Goal: Task Accomplishment & Management: Use online tool/utility

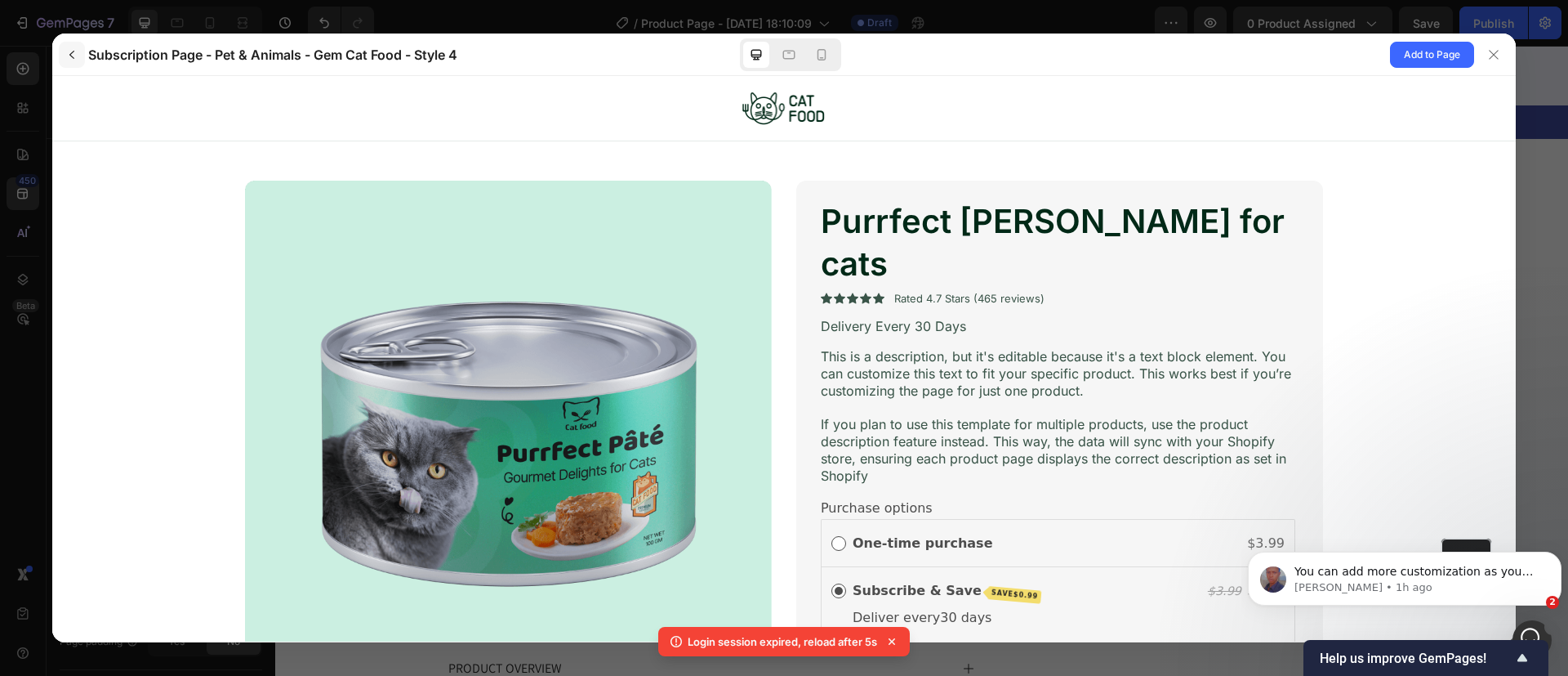
click at [77, 55] on icon "button" at bounding box center [72, 54] width 14 height 14
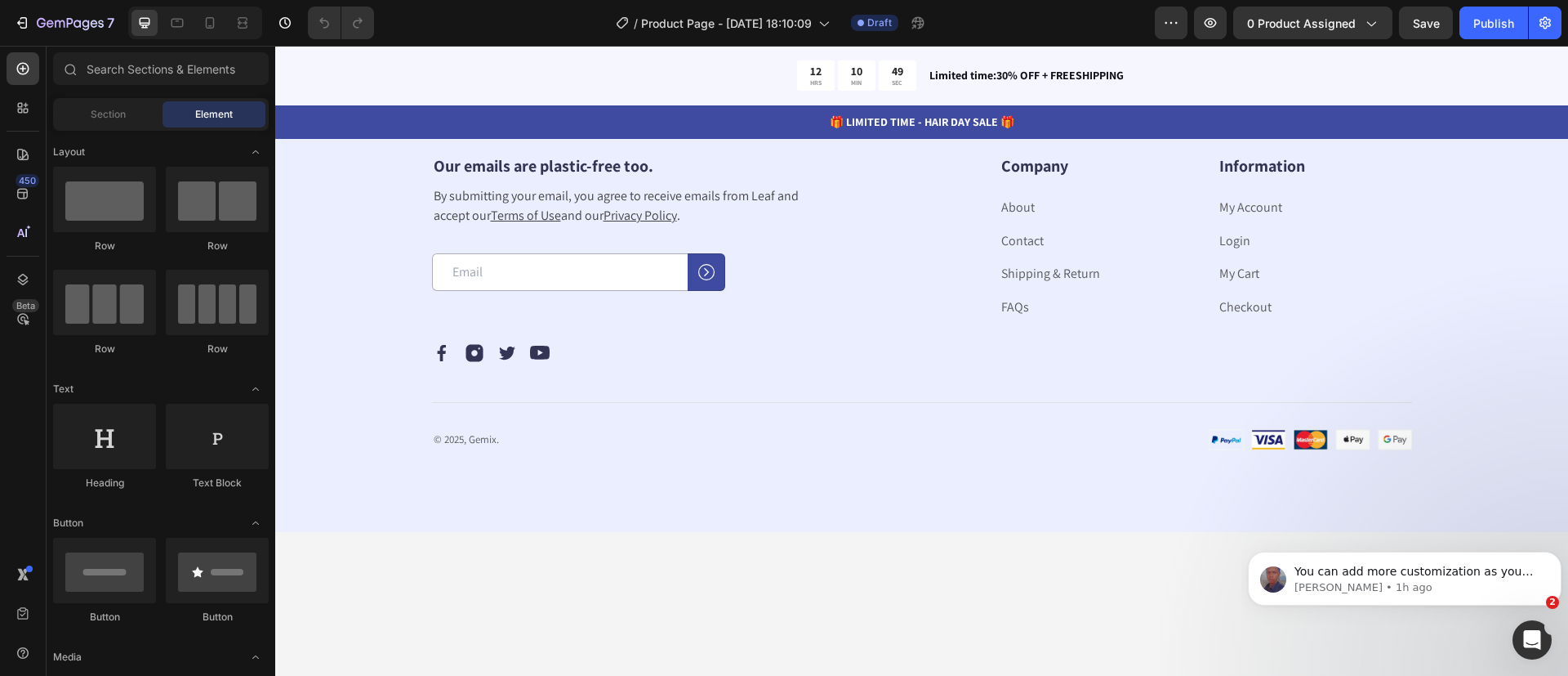
scroll to position [4826, 0]
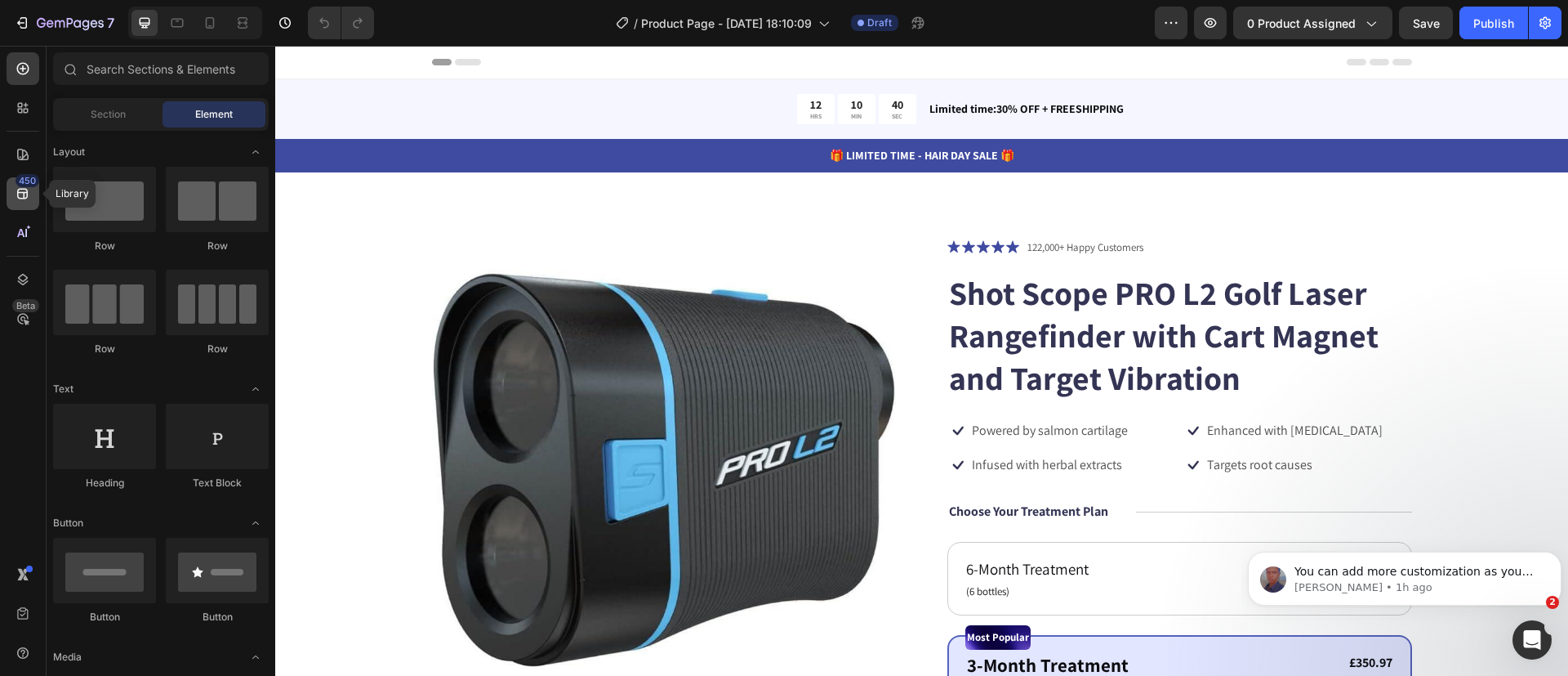
click at [14, 201] on icon at bounding box center [23, 194] width 16 height 16
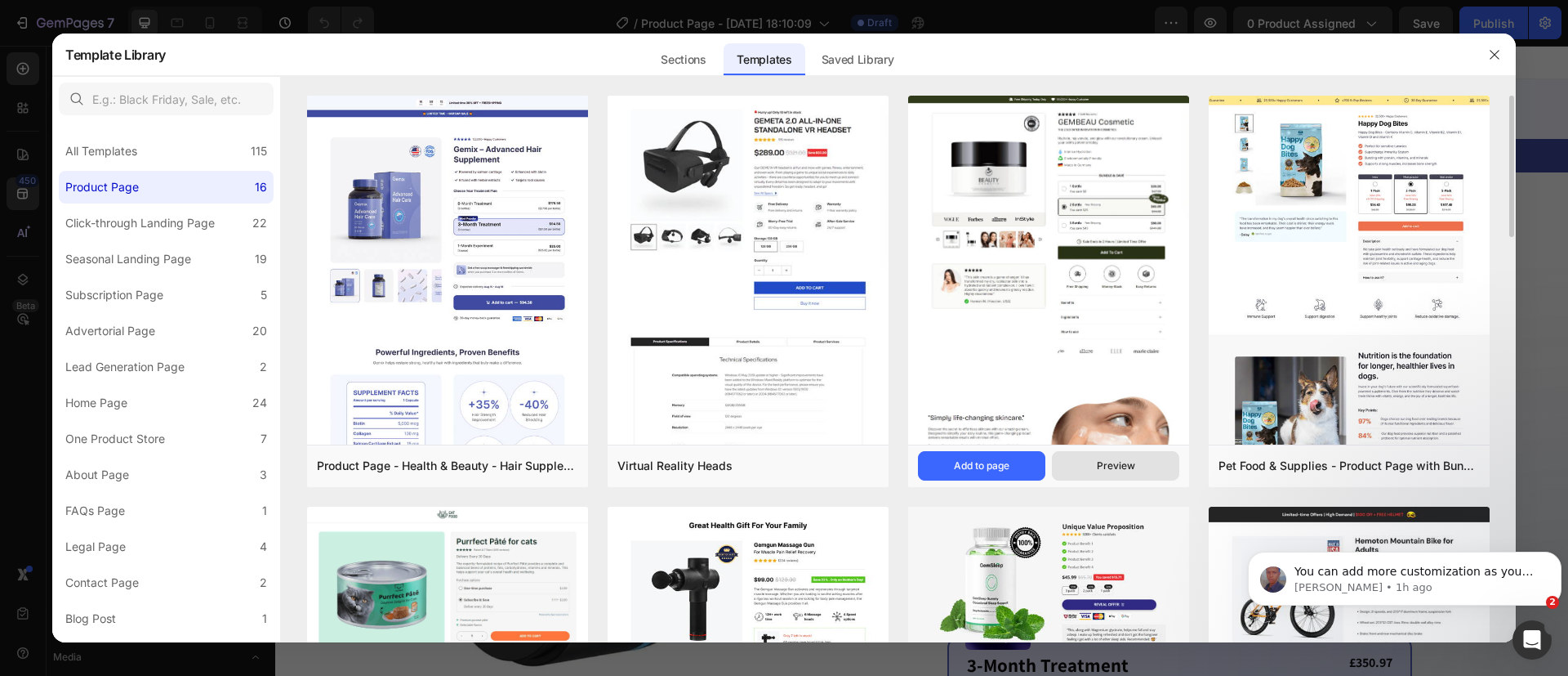
click at [1133, 462] on div "Preview" at bounding box center [1116, 465] width 39 height 14
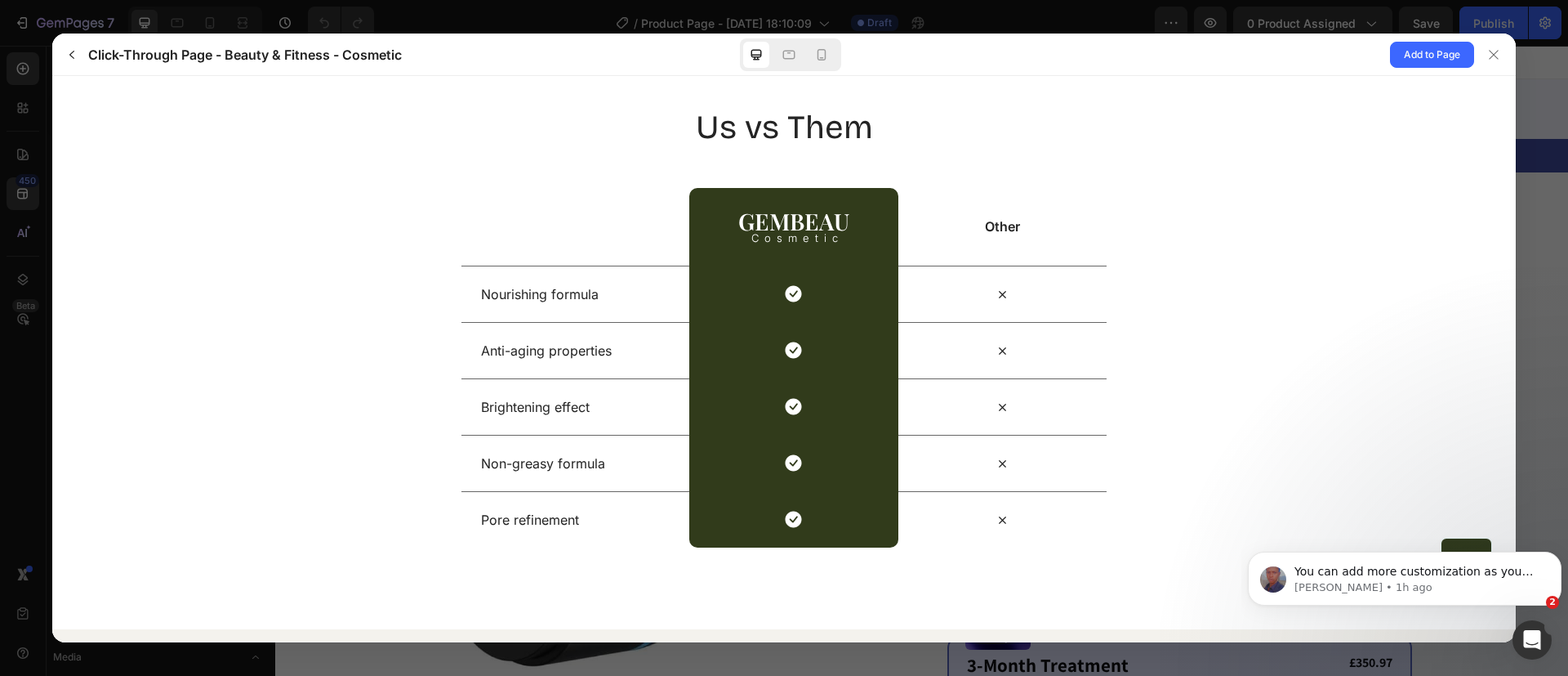
scroll to position [3494, 0]
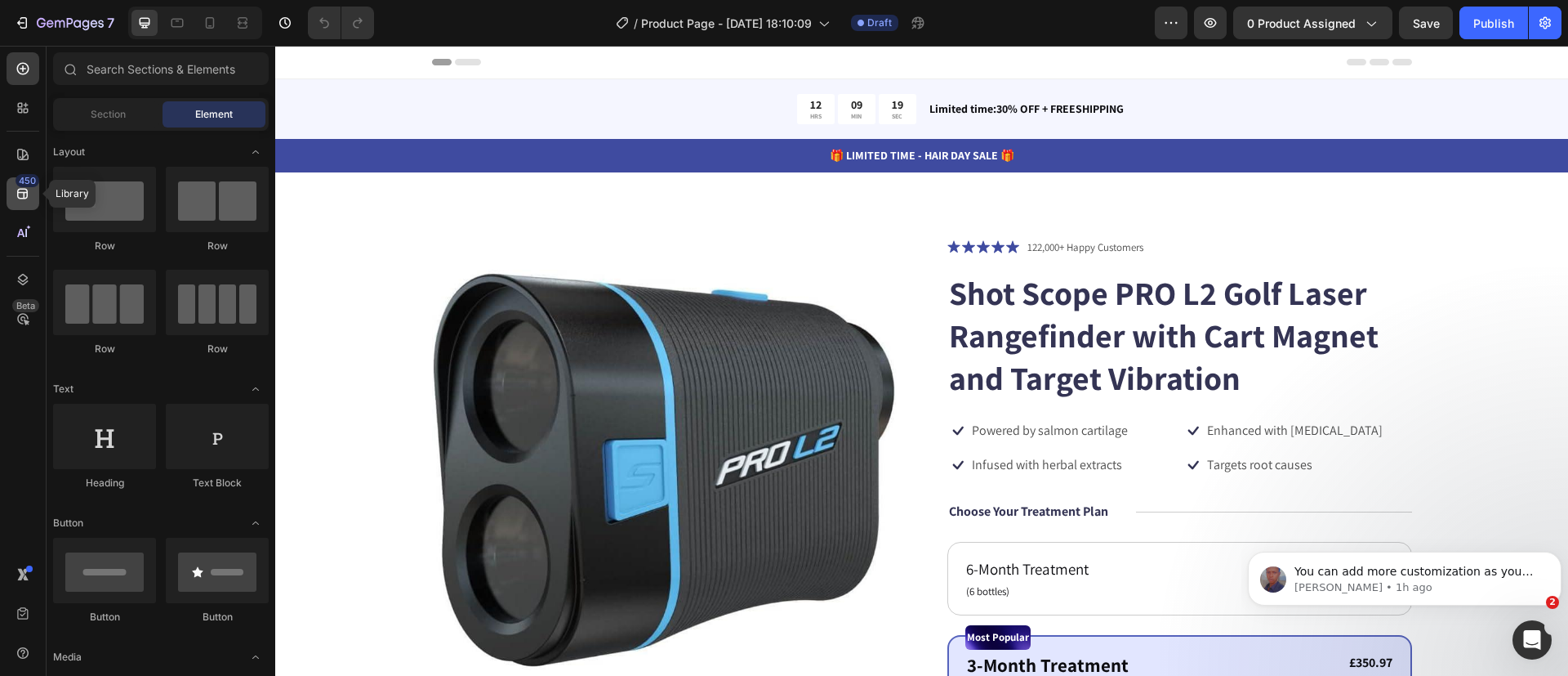
click at [29, 192] on icon at bounding box center [23, 194] width 16 height 16
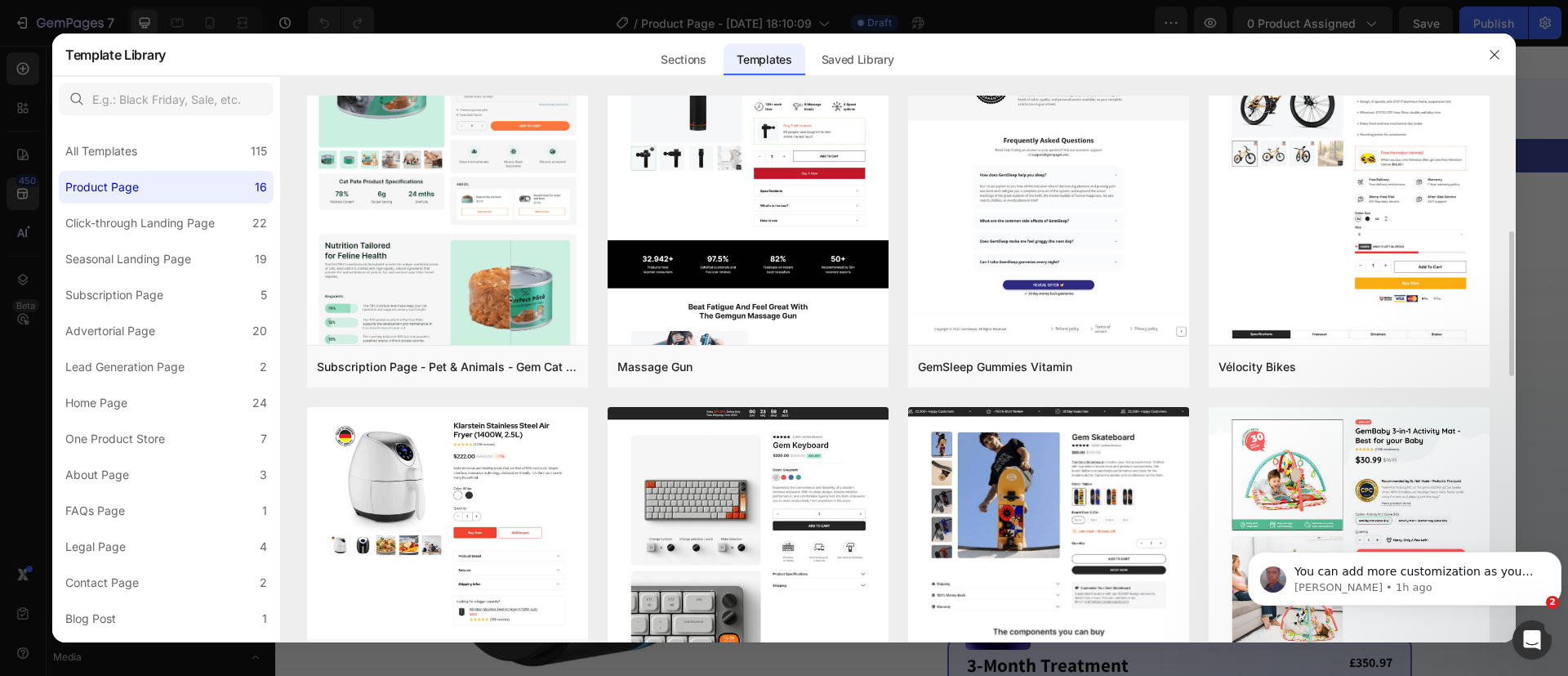
scroll to position [717, 0]
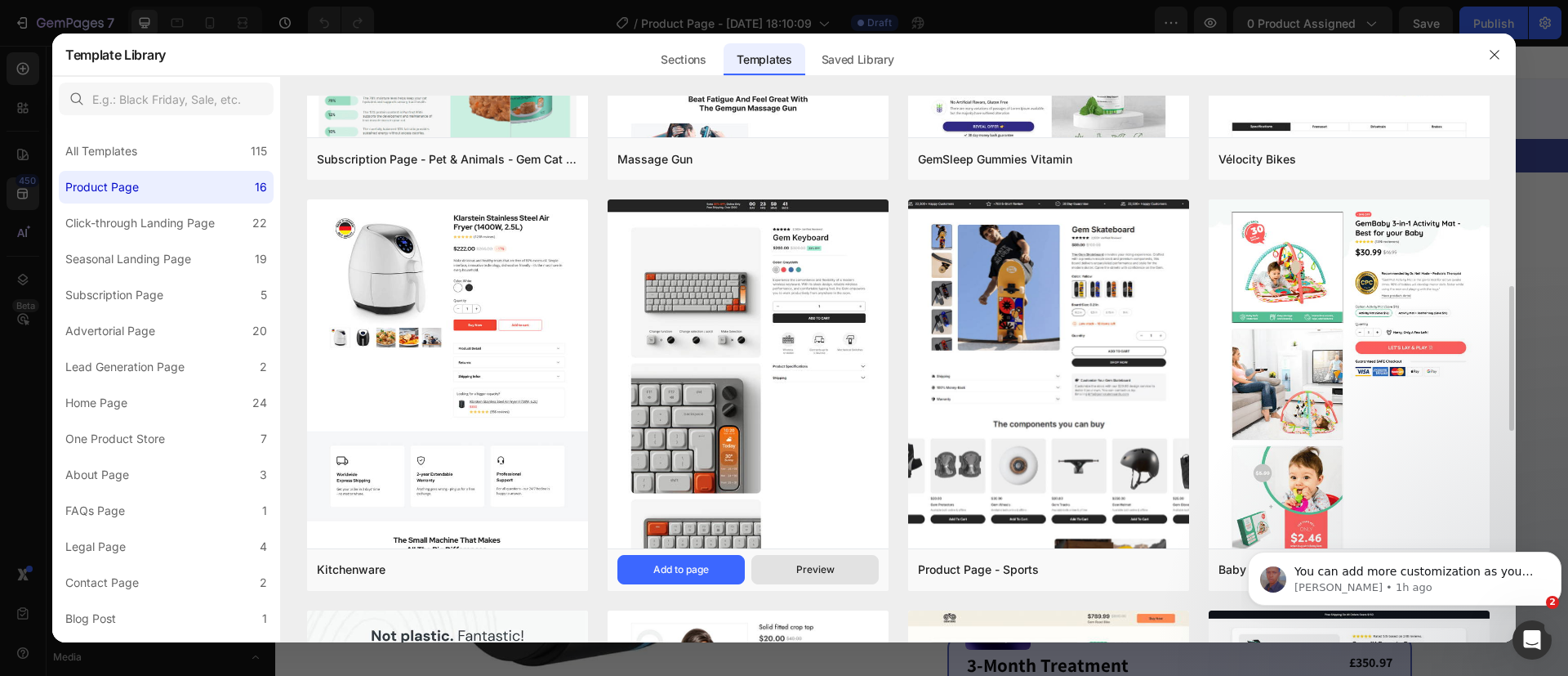
click at [799, 573] on div "Preview" at bounding box center [816, 570] width 39 height 14
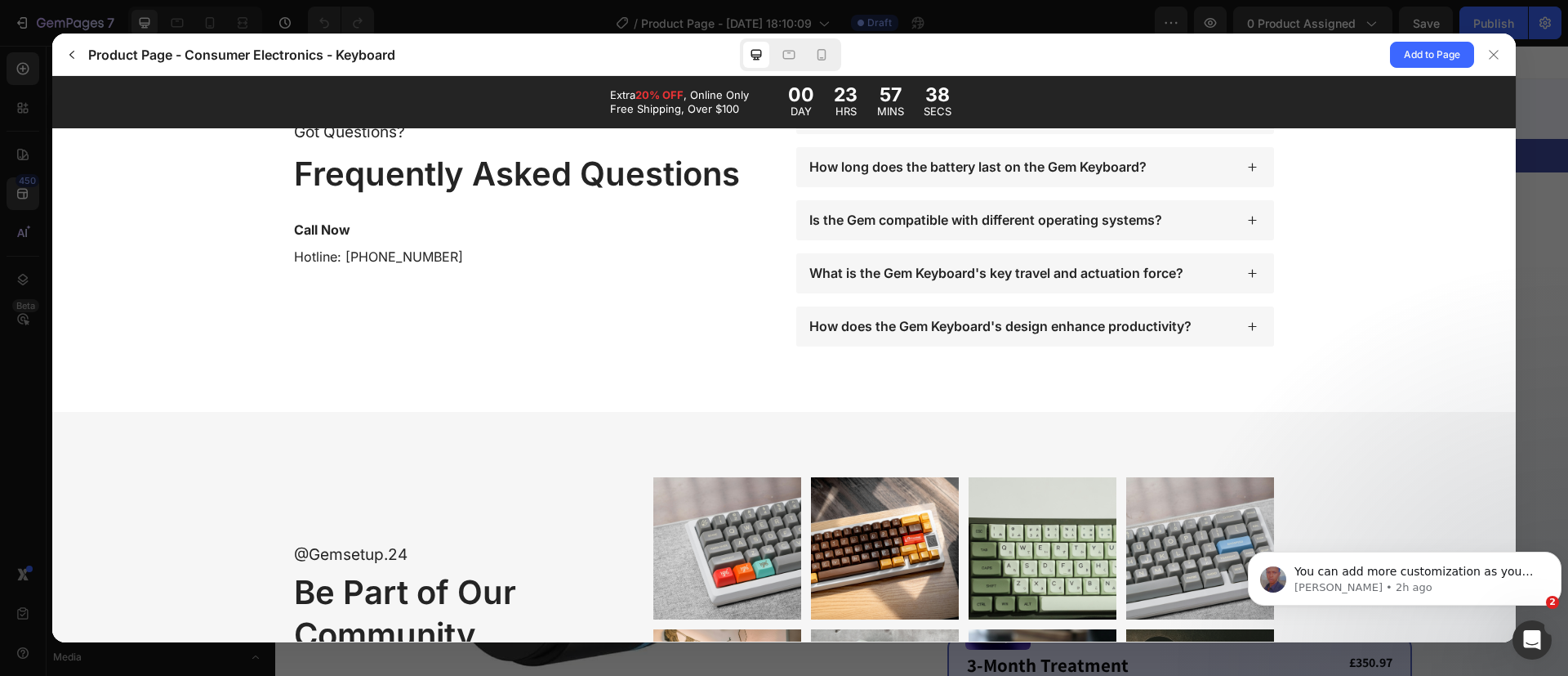
scroll to position [6098, 0]
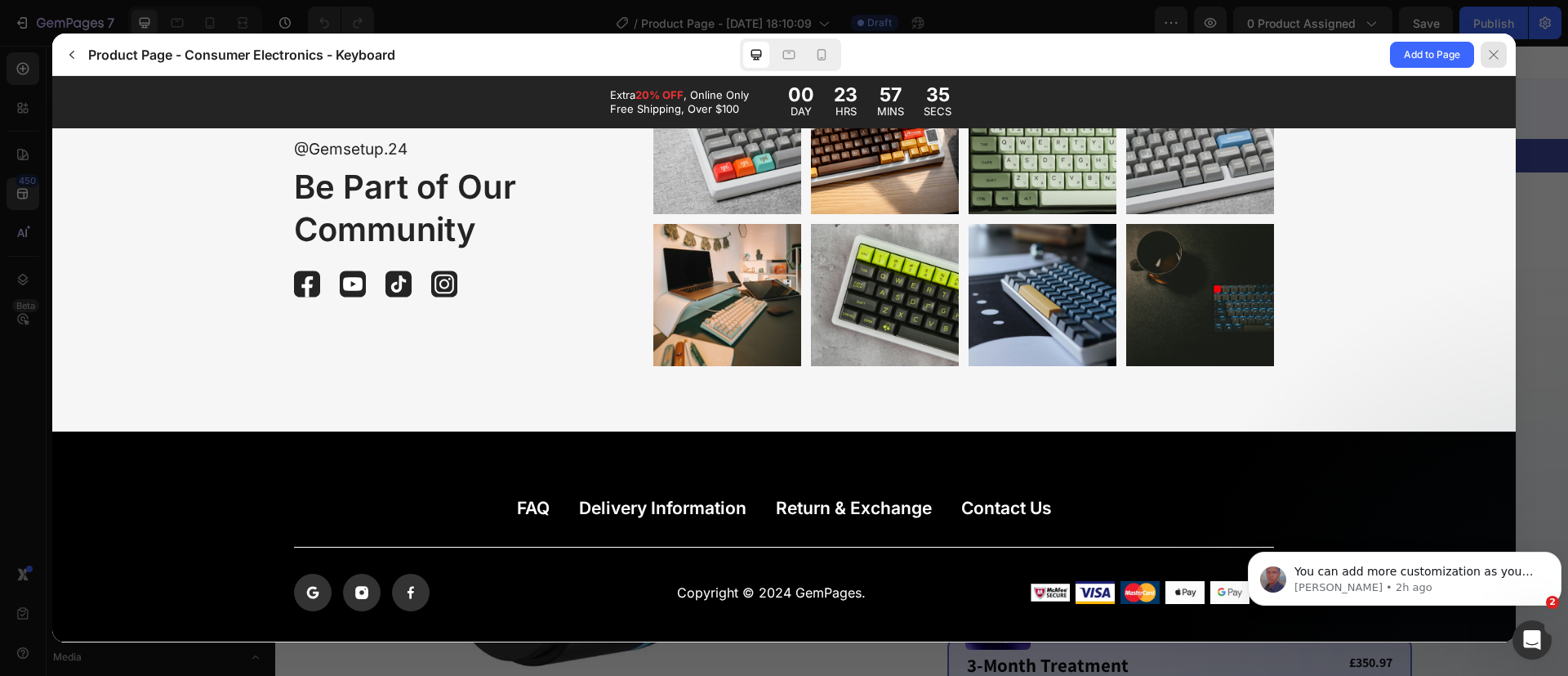
click at [1486, 50] on div at bounding box center [1493, 54] width 26 height 26
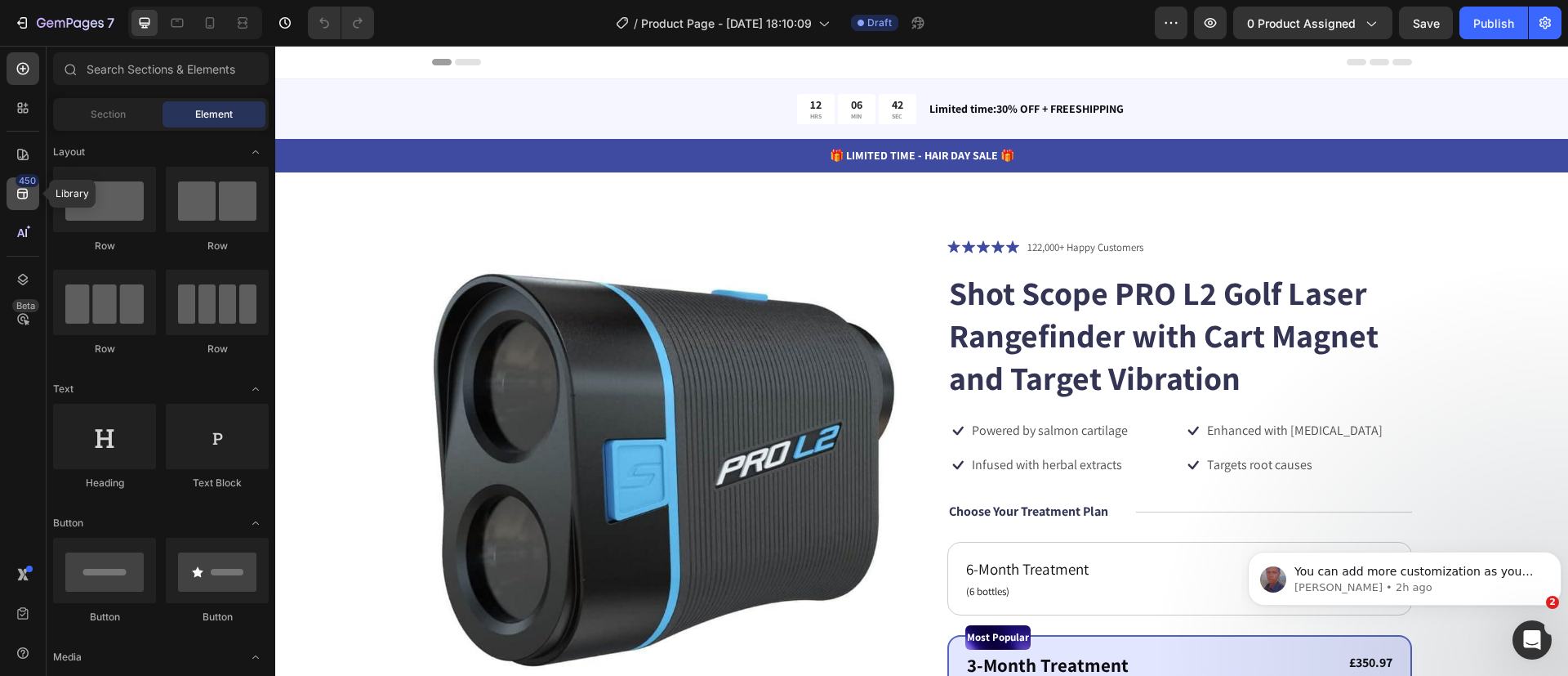
click at [24, 187] on div "450" at bounding box center [27, 180] width 23 height 14
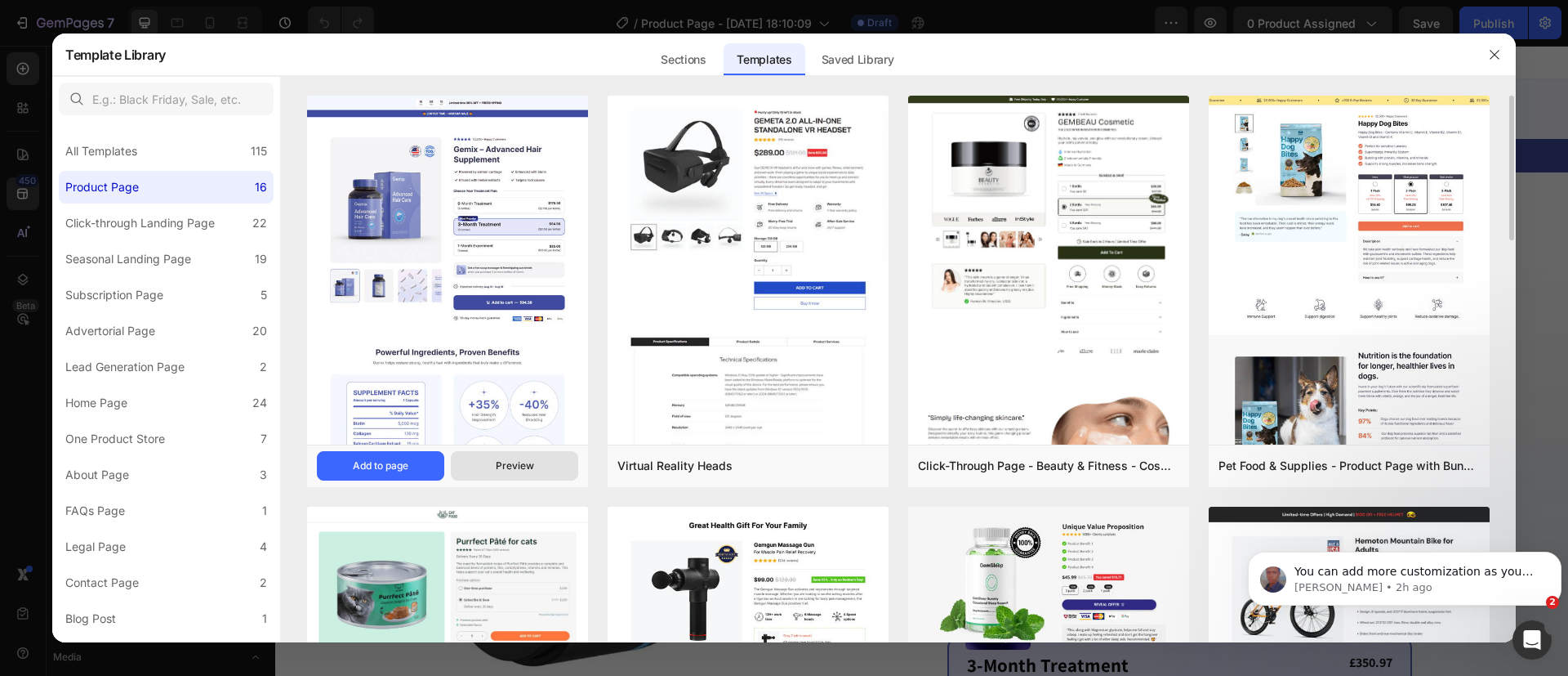
click at [492, 463] on button "Preview" at bounding box center [514, 465] width 127 height 30
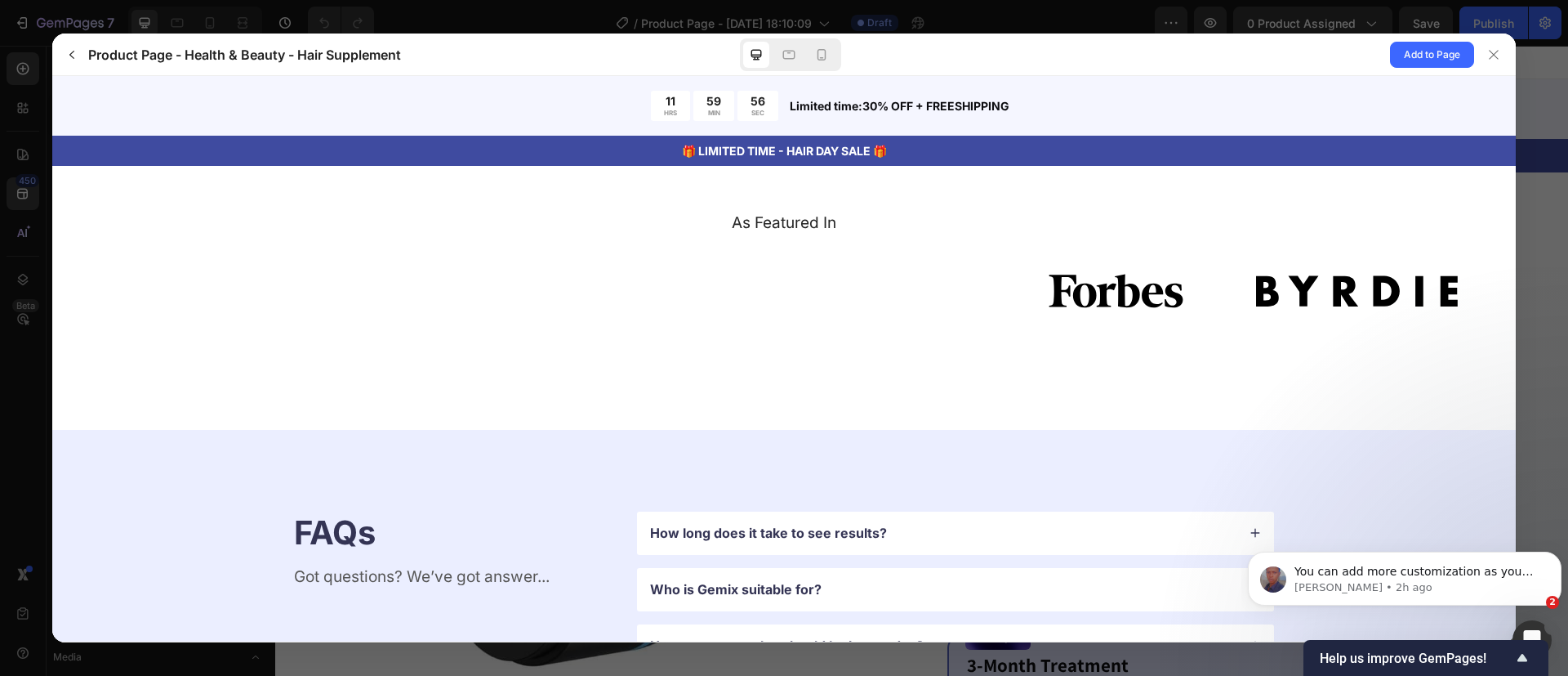
scroll to position [4196, 0]
click at [1490, 58] on icon at bounding box center [1493, 54] width 9 height 9
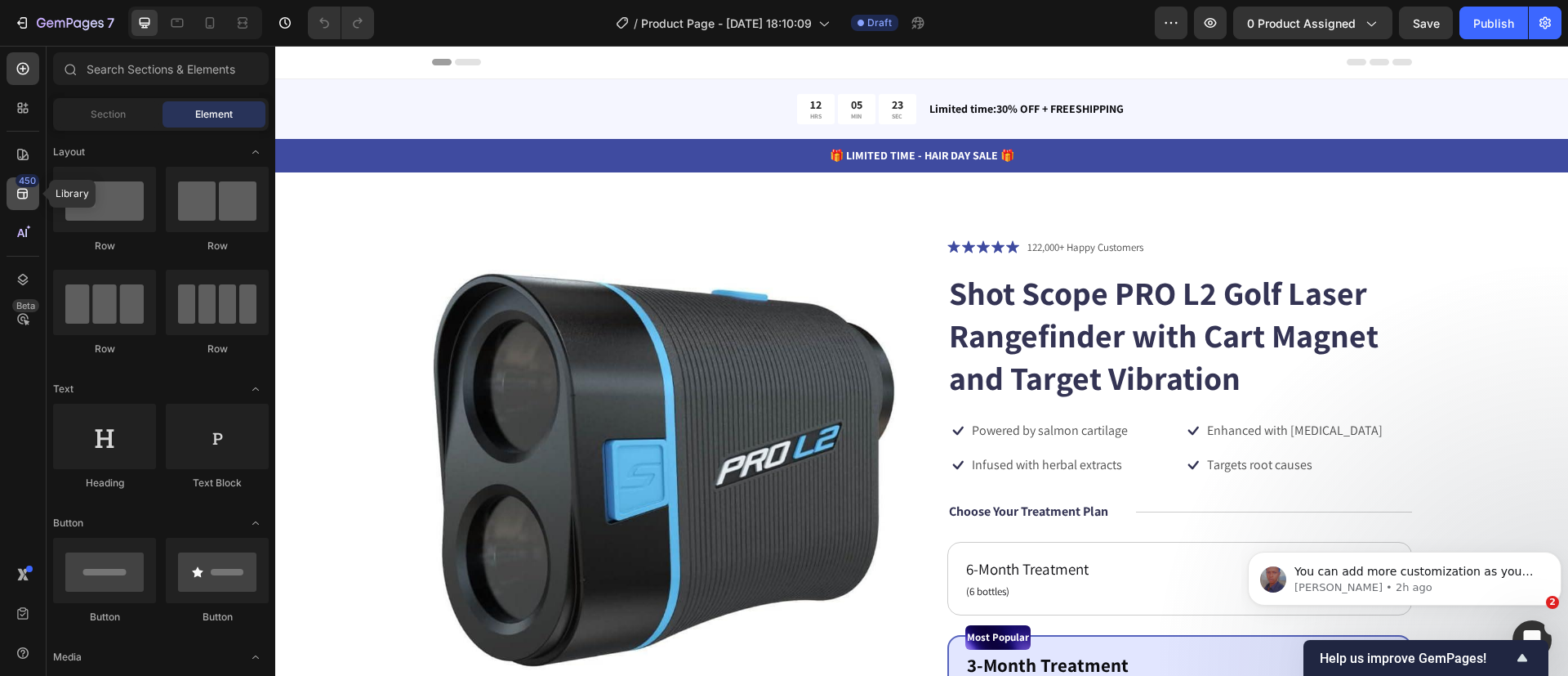
click at [20, 205] on div "450" at bounding box center [23, 194] width 32 height 32
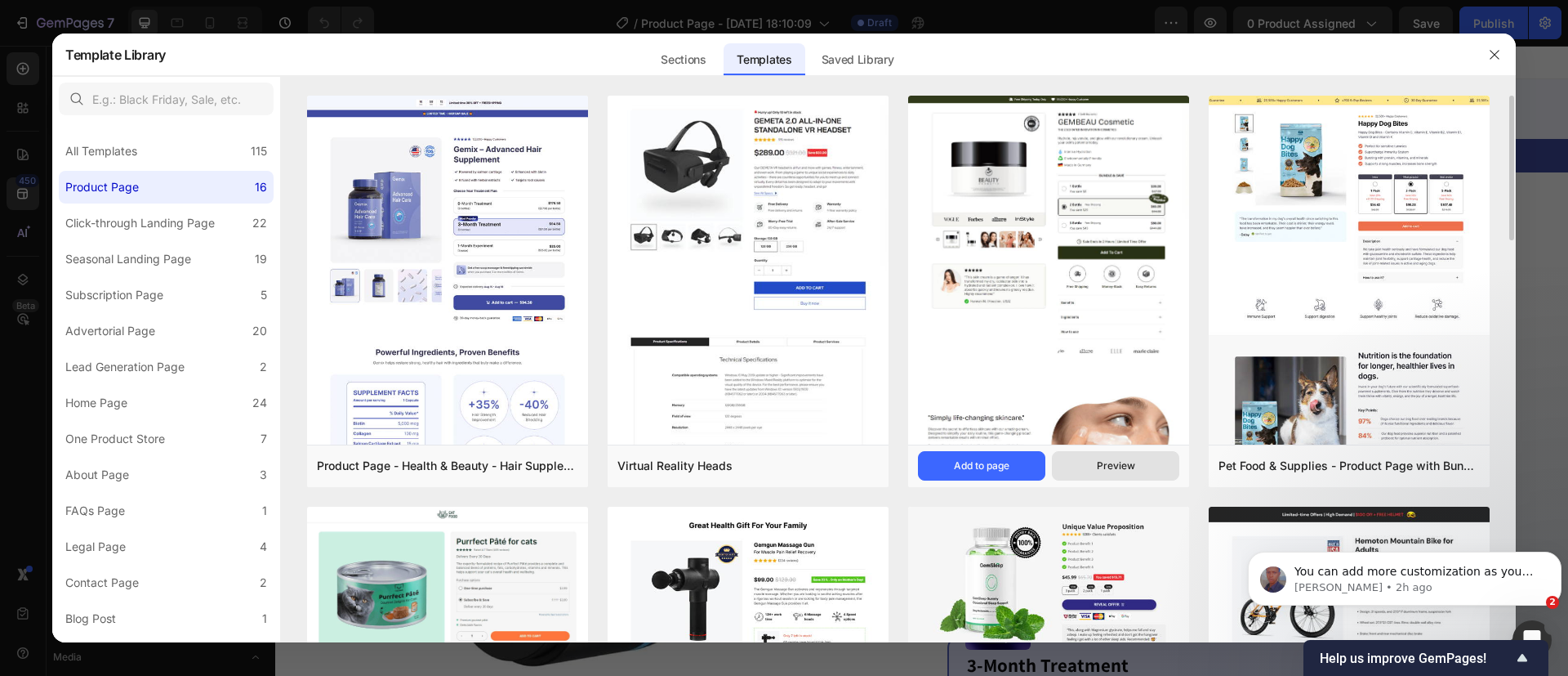
click at [1118, 465] on div "Preview" at bounding box center [1116, 465] width 39 height 14
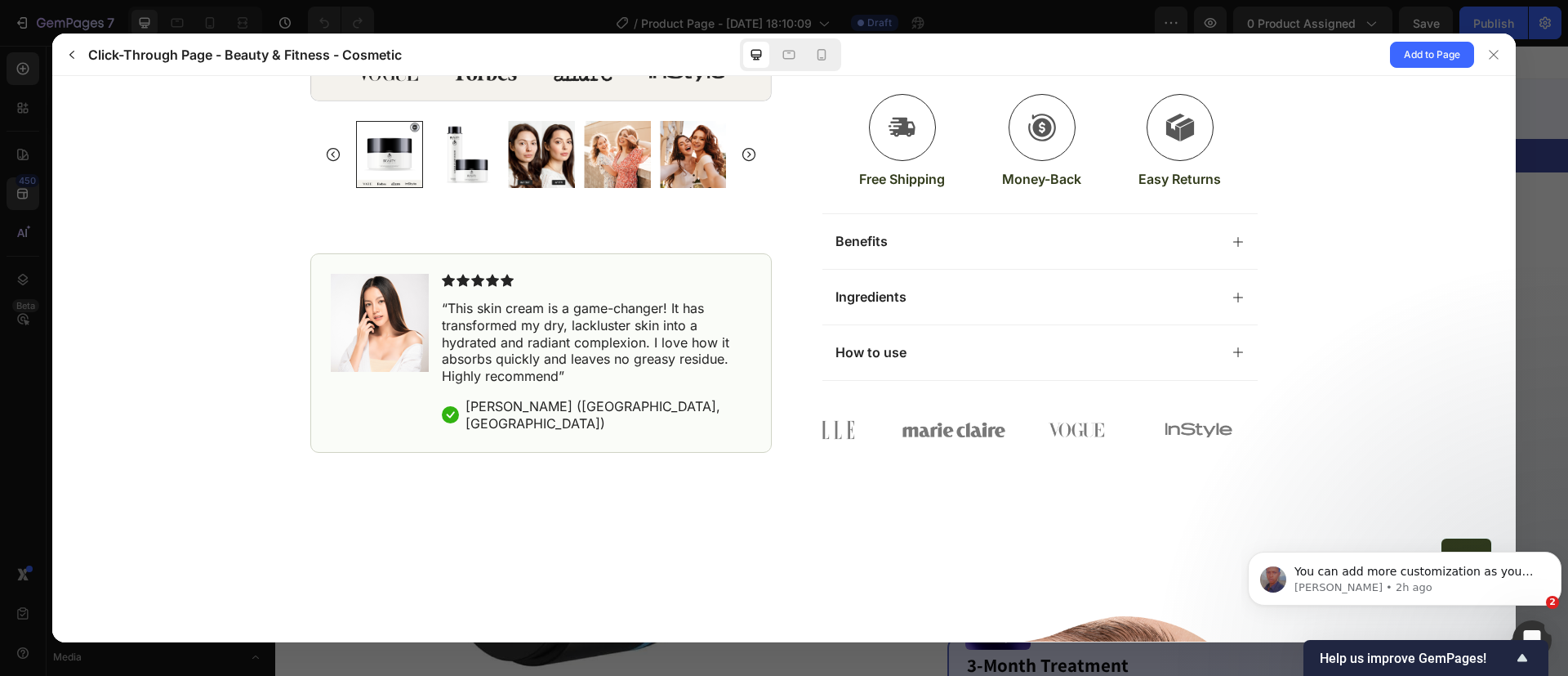
scroll to position [671, 0]
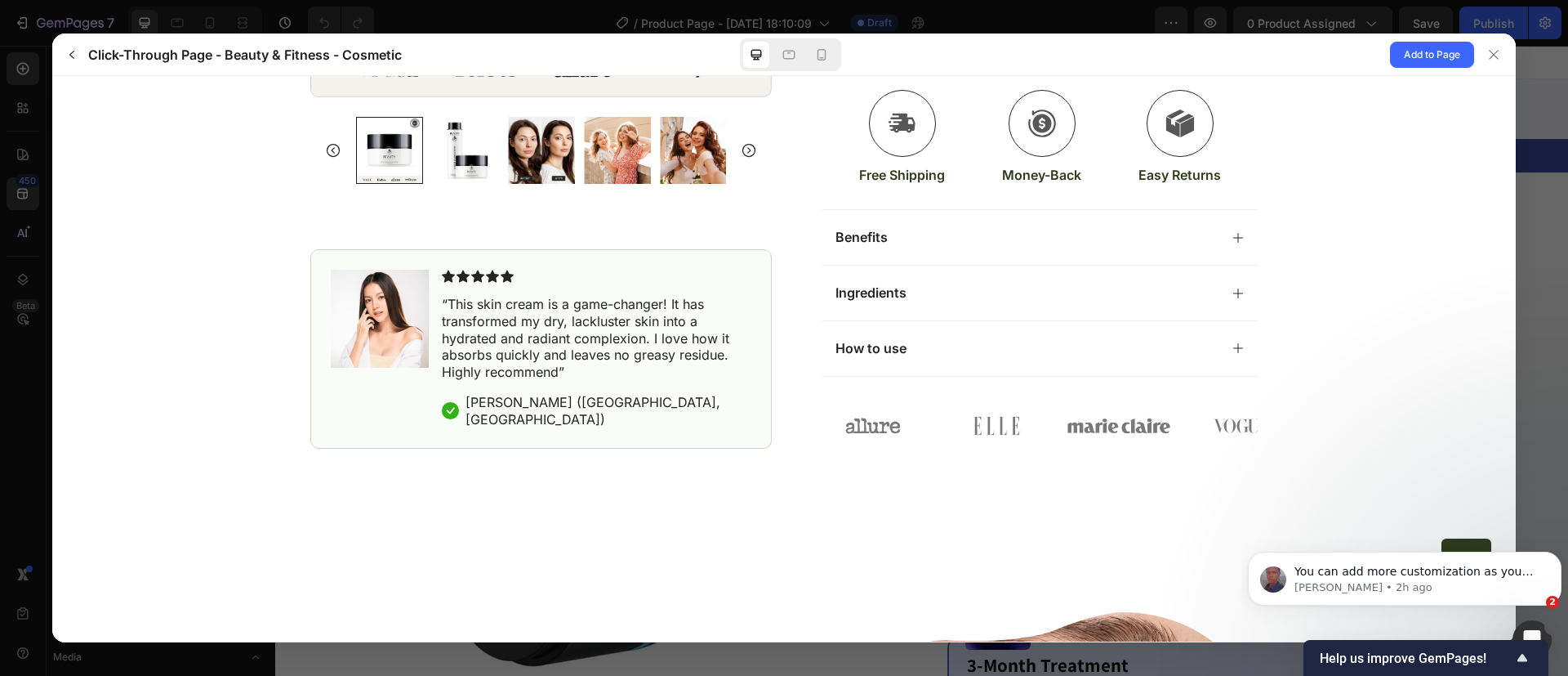
click at [957, 240] on div "Benefits" at bounding box center [1026, 237] width 383 height 17
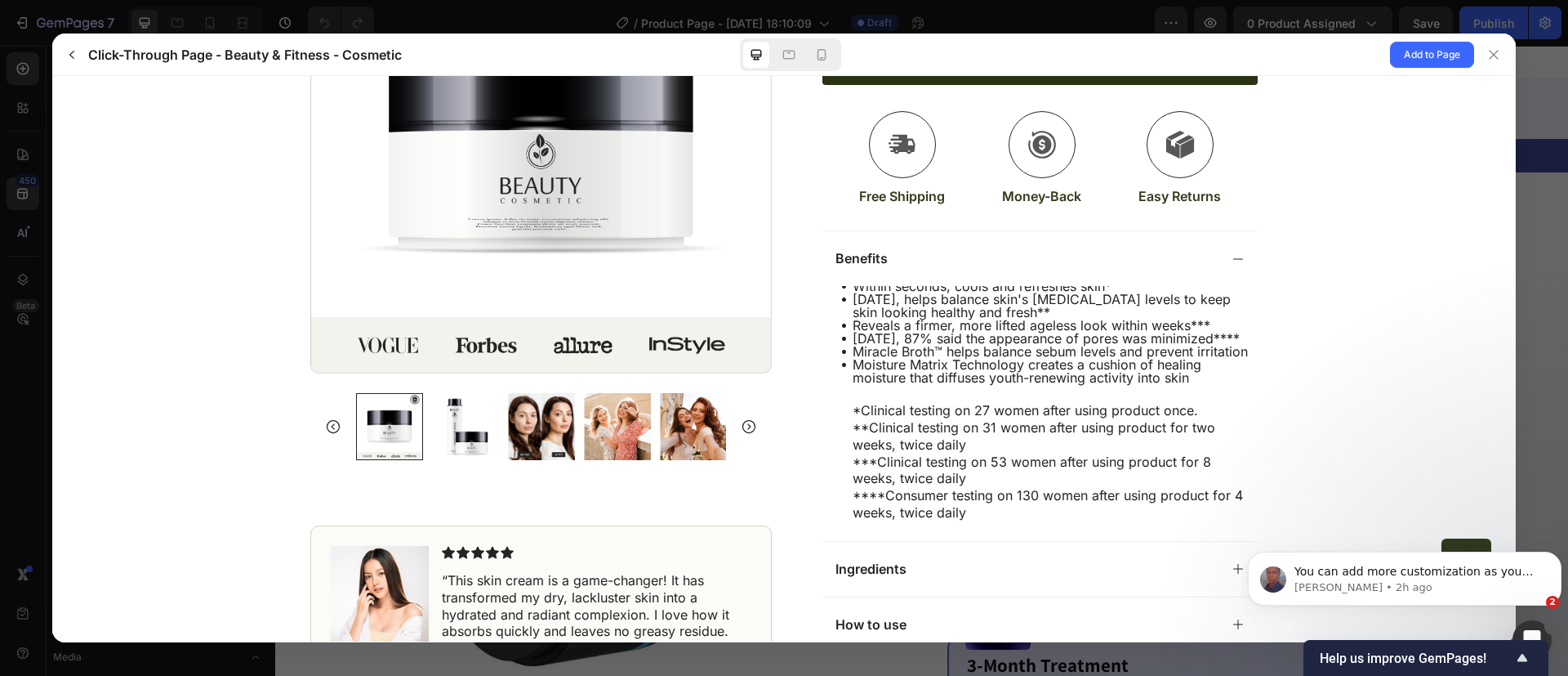
scroll to position [647, 0]
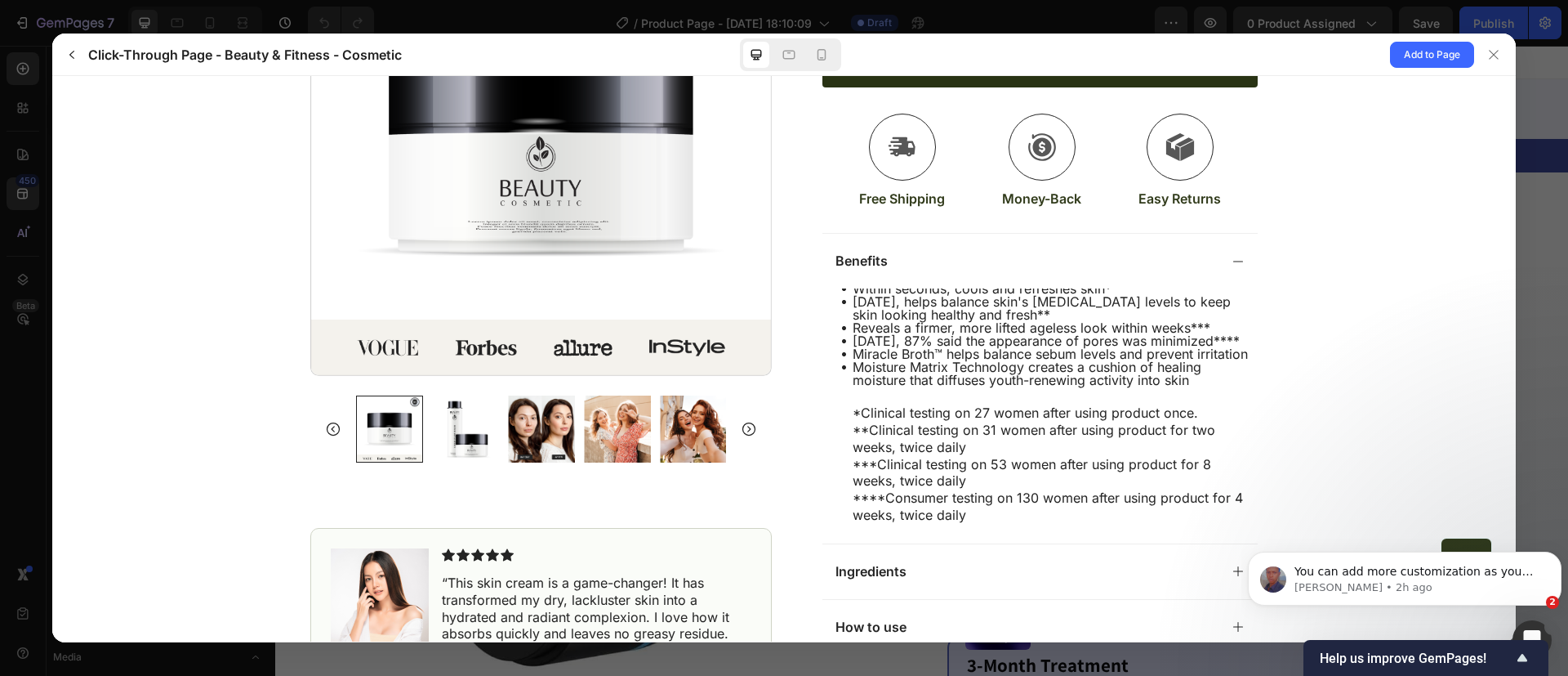
click at [960, 279] on div "Benefits" at bounding box center [1040, 260] width 435 height 56
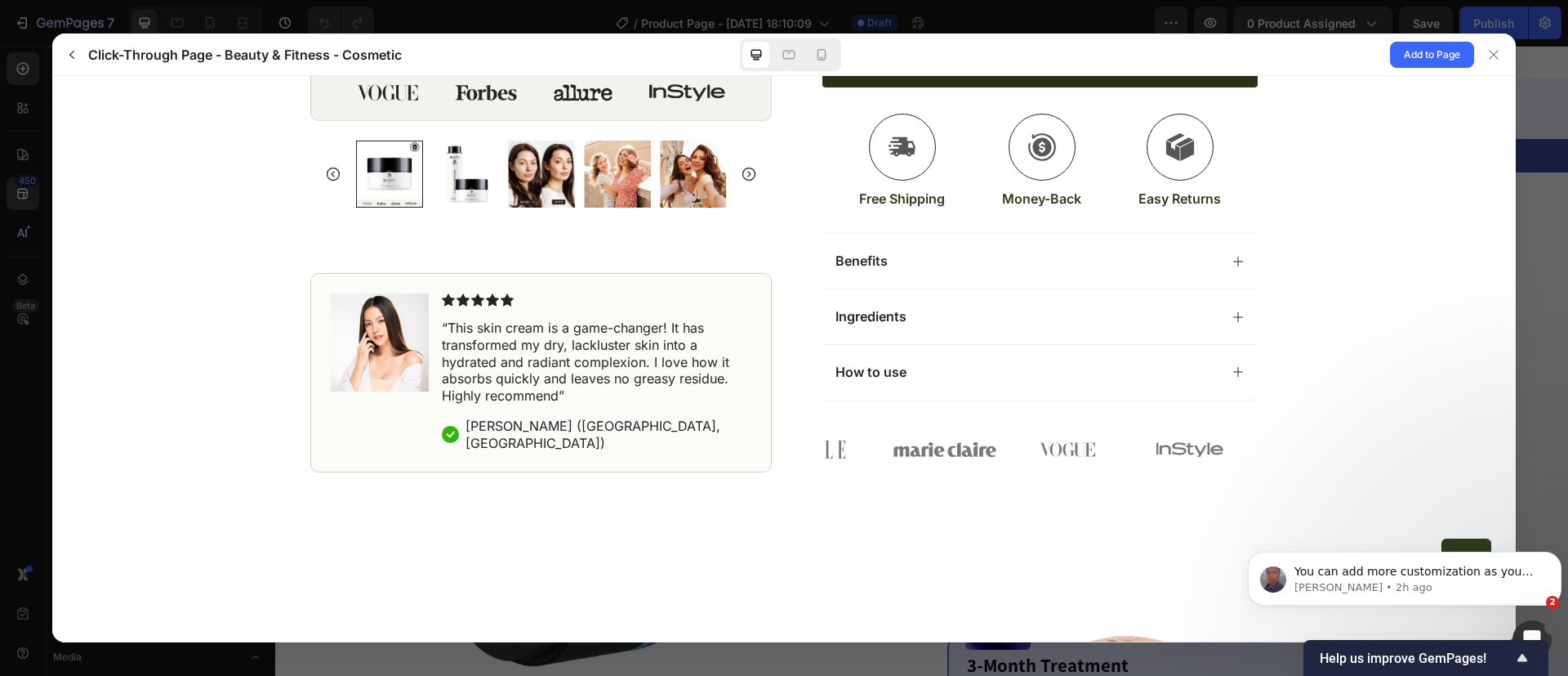
click at [988, 335] on div "Ingredients" at bounding box center [1040, 316] width 435 height 56
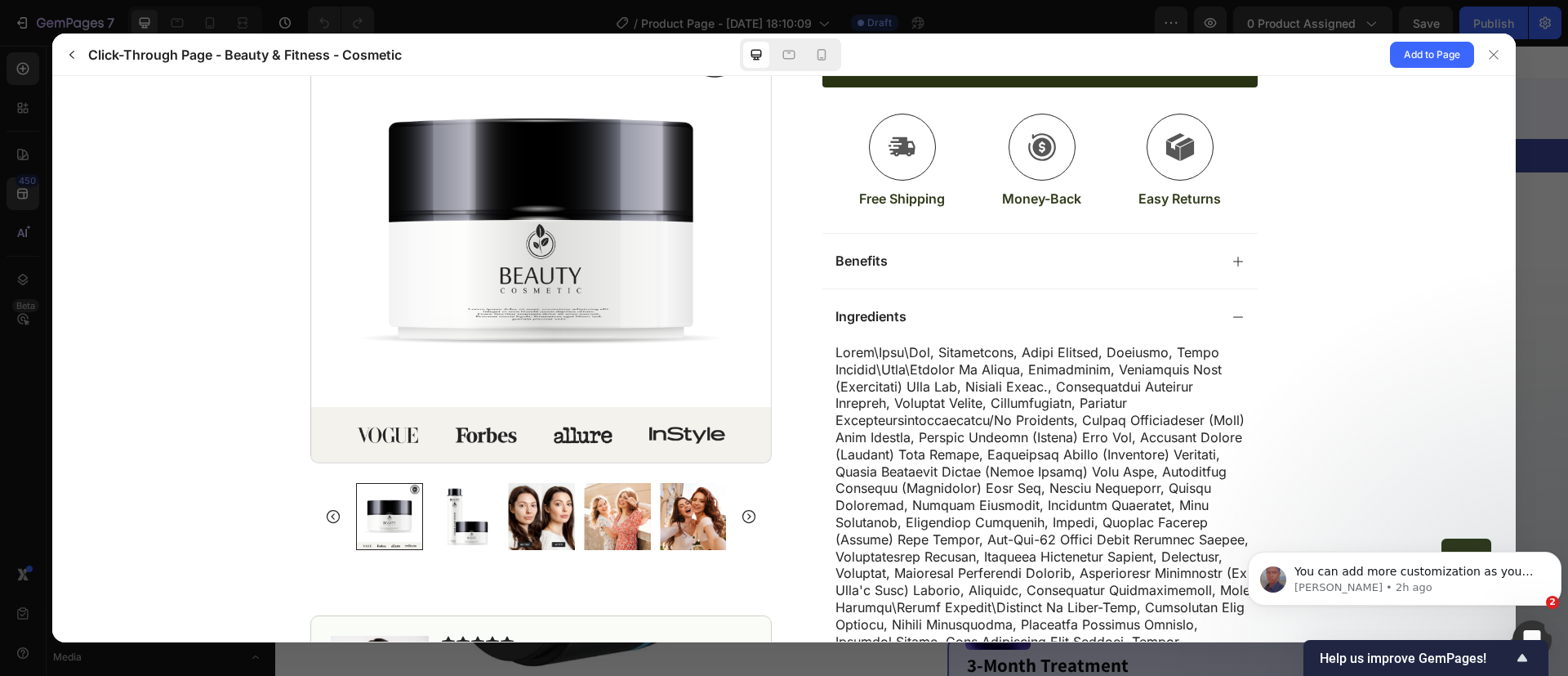
click at [988, 332] on div "Ingredients" at bounding box center [1040, 316] width 435 height 56
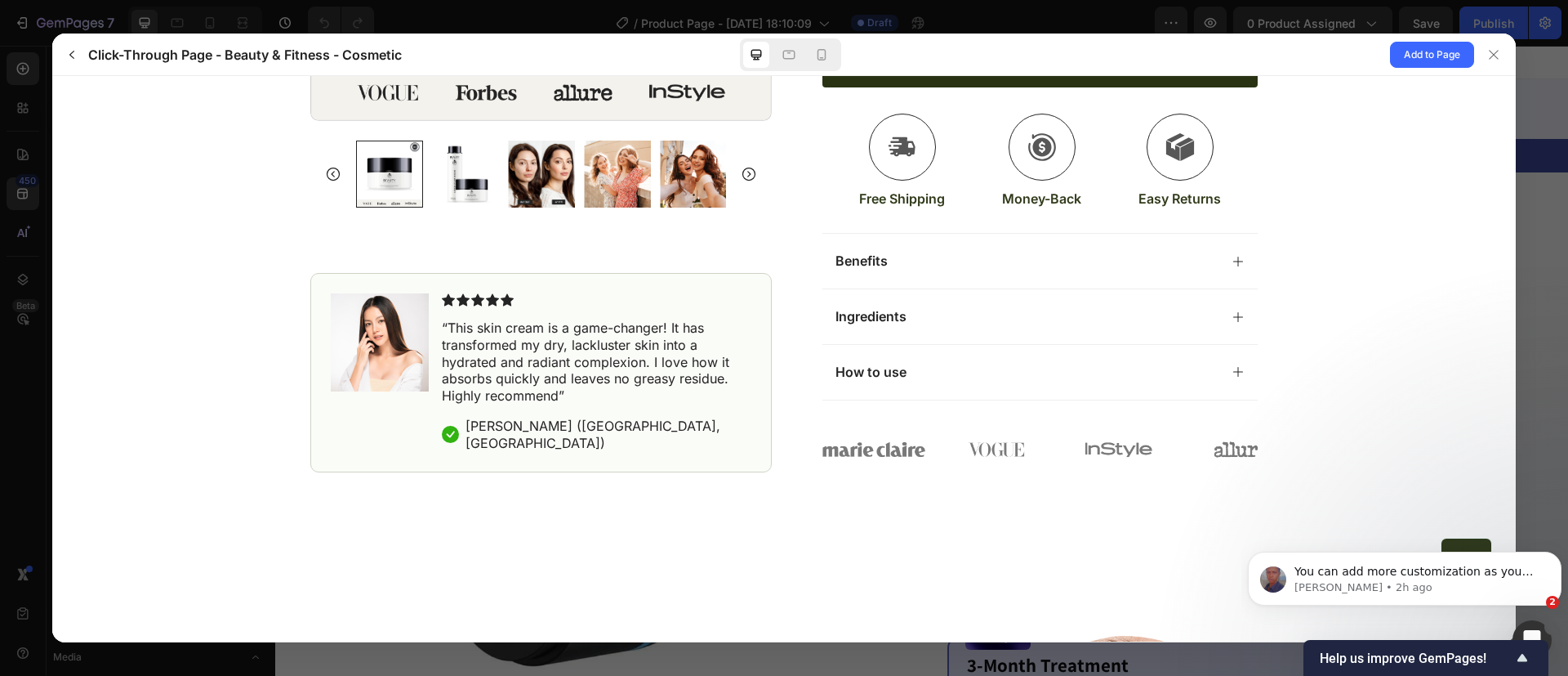
click at [1007, 370] on div "How to use" at bounding box center [1026, 371] width 383 height 17
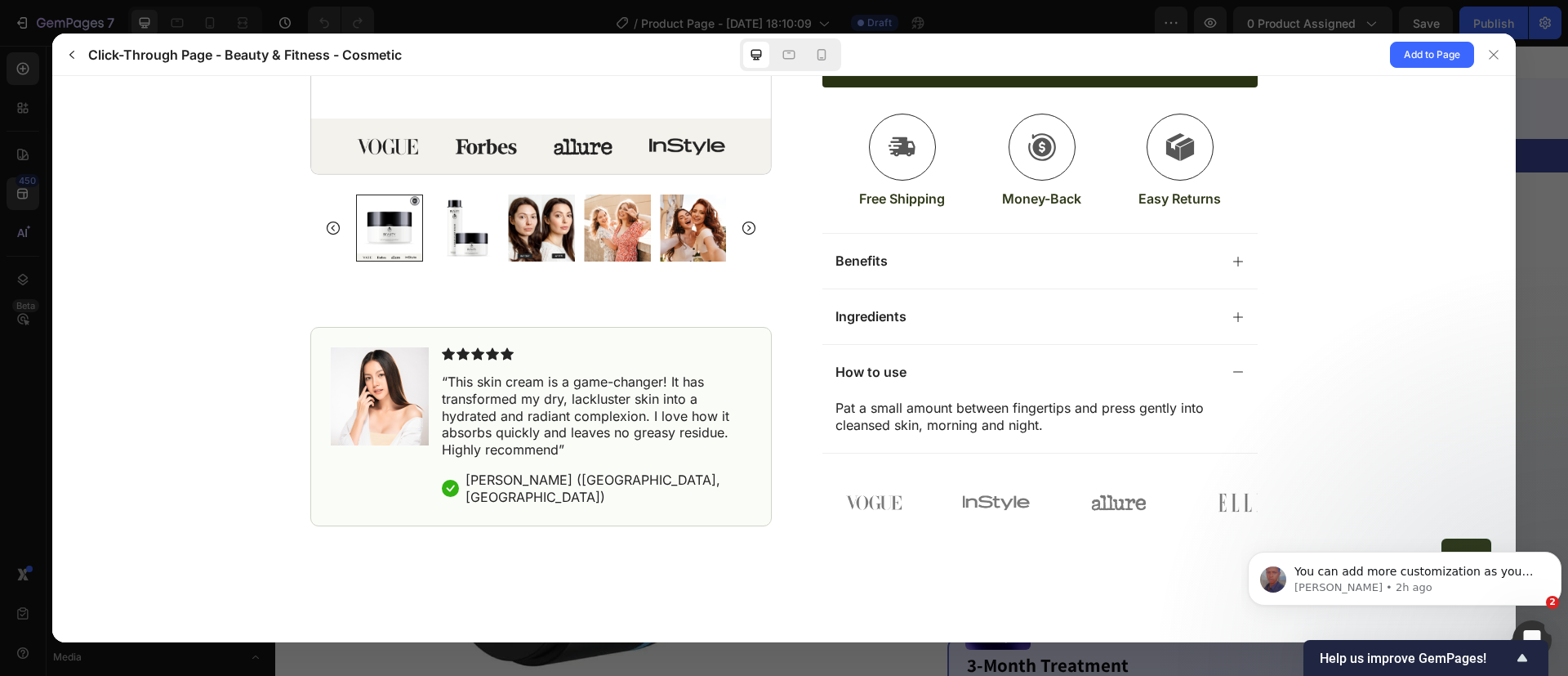
click at [1007, 370] on div "How to use" at bounding box center [1026, 371] width 383 height 17
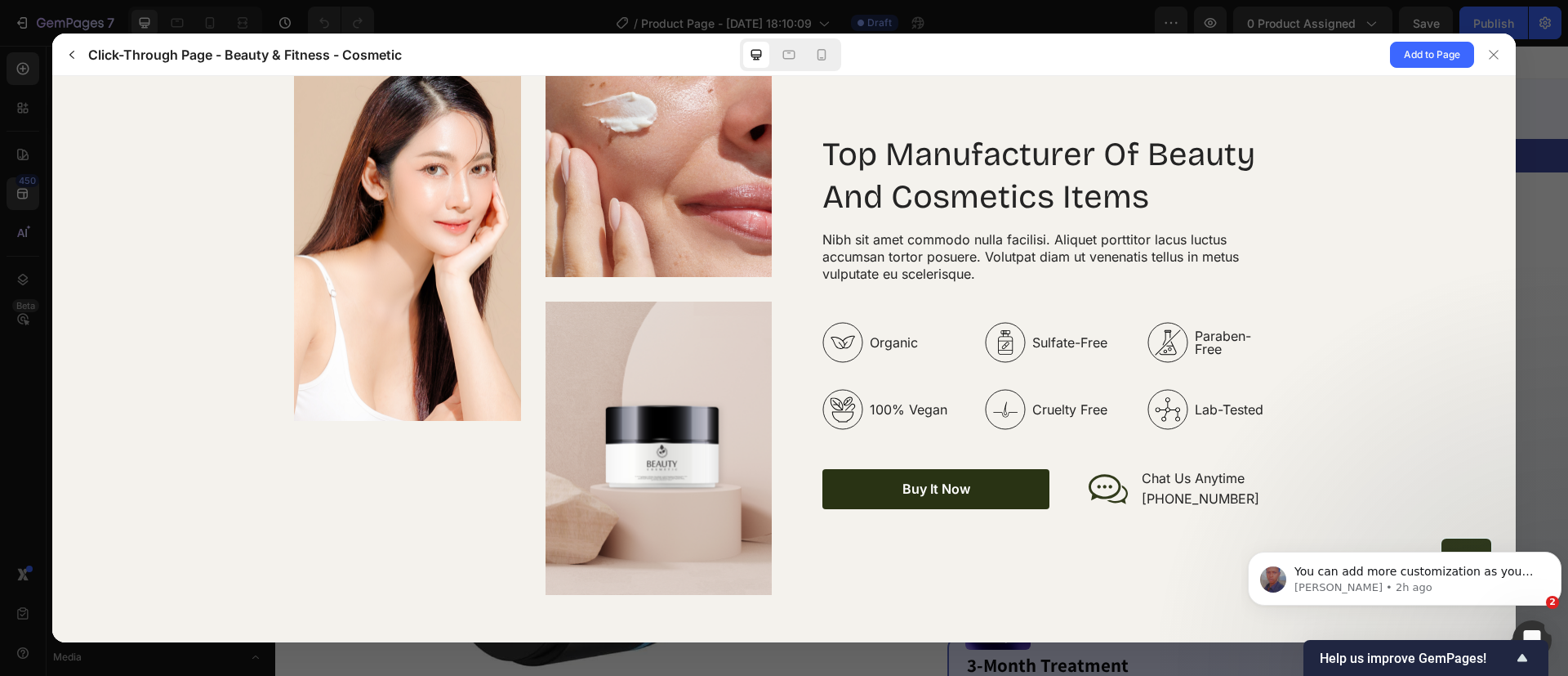
scroll to position [2835, 0]
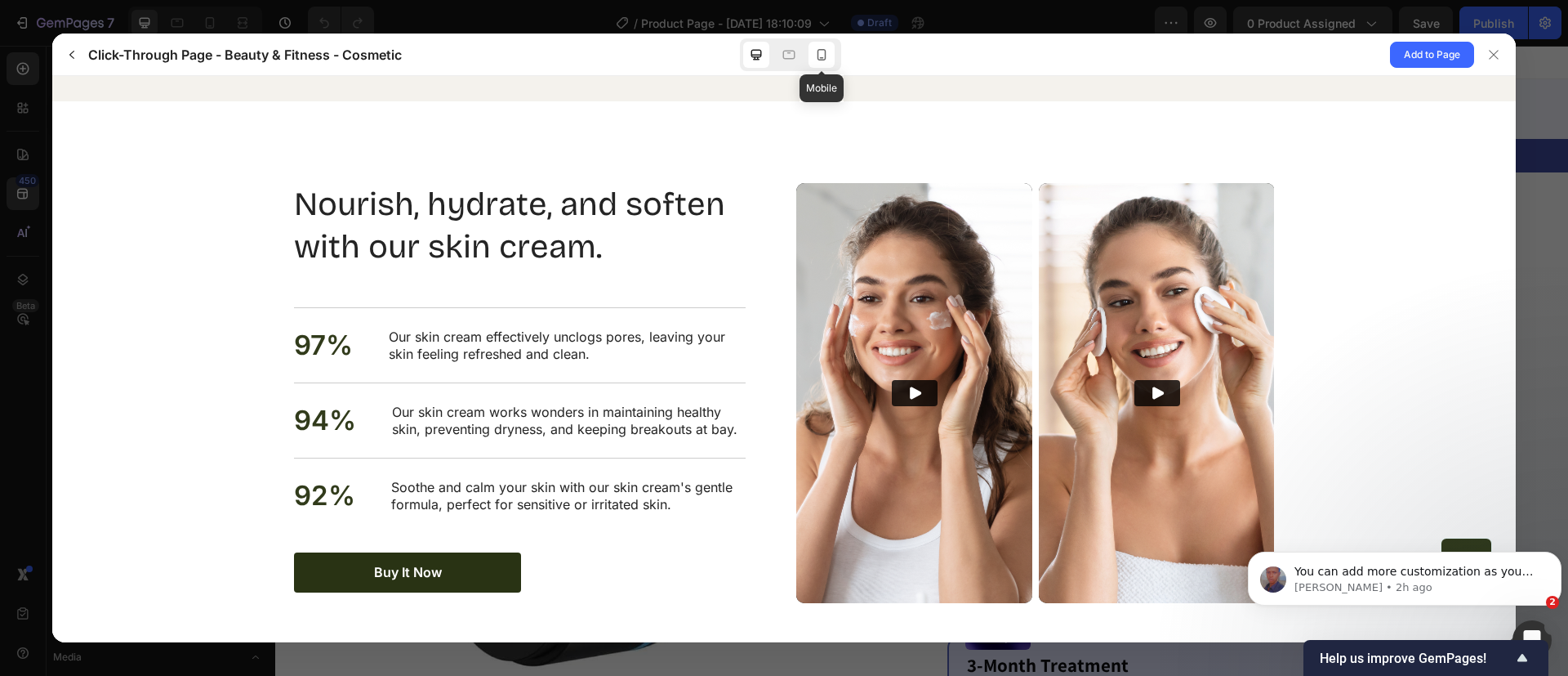
click at [826, 53] on icon at bounding box center [822, 55] width 16 height 16
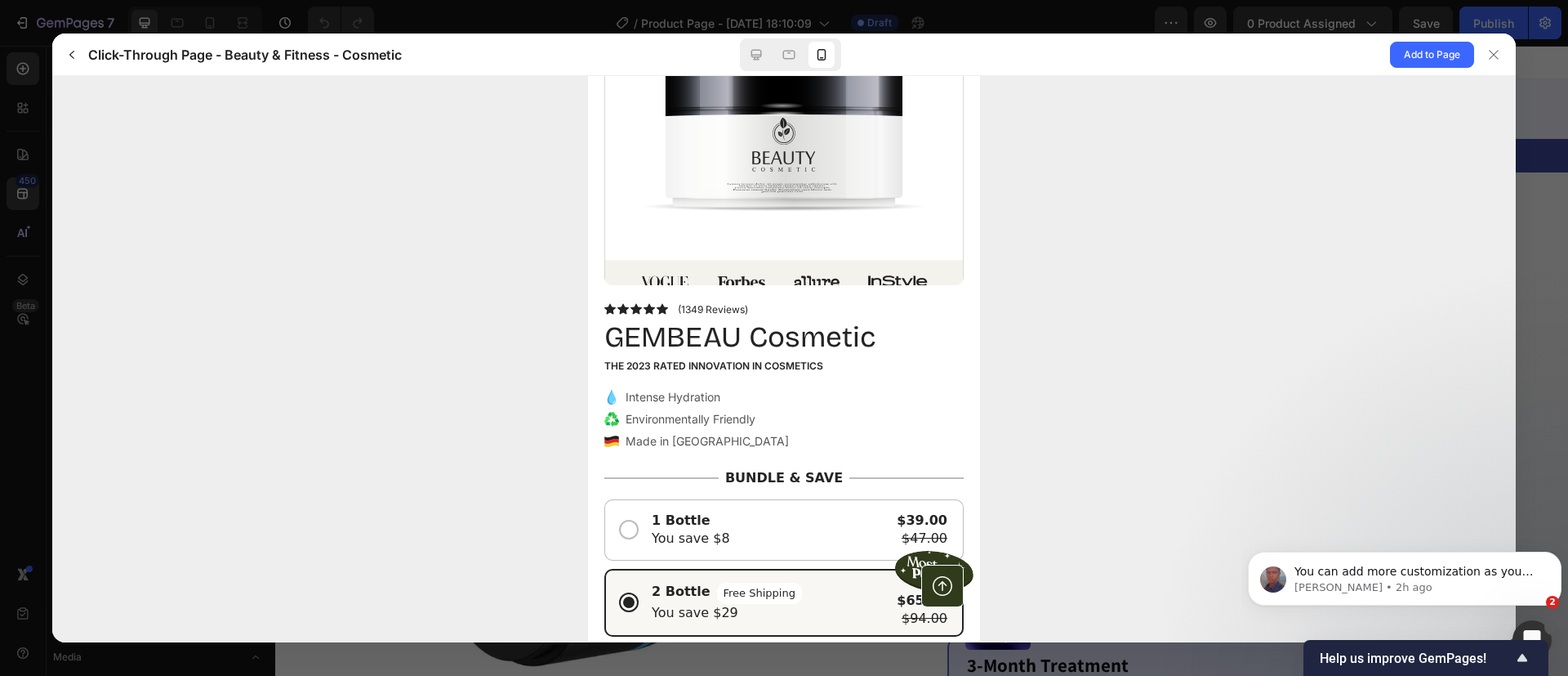
scroll to position [265, 0]
